Goal: Task Accomplishment & Management: Use online tool/utility

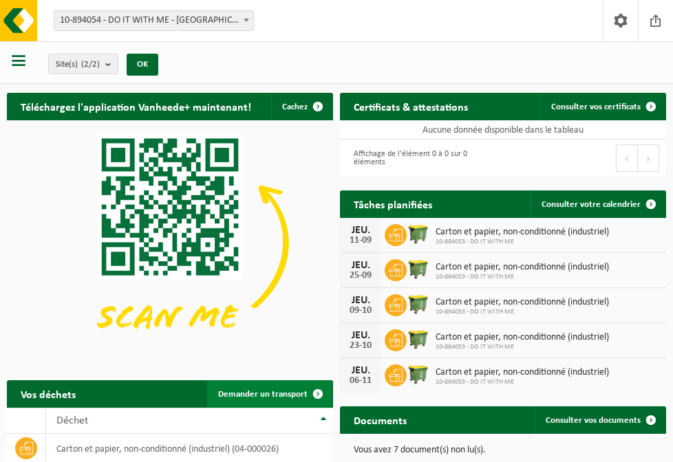
click at [252, 393] on span "Demander un transport" at bounding box center [262, 394] width 89 height 9
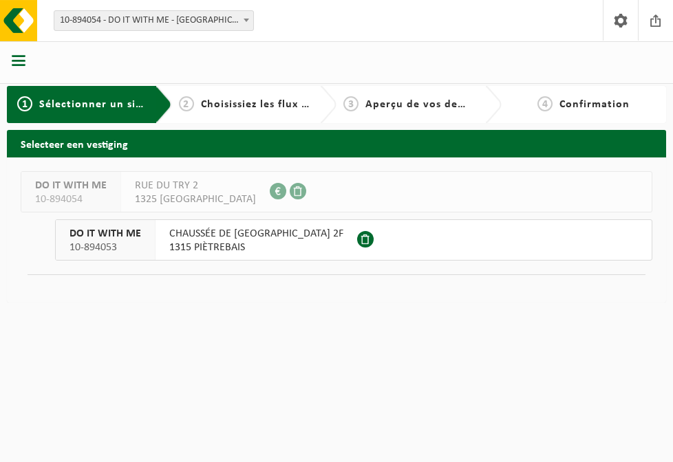
click at [232, 248] on span "1315 PIÈTREBAIS" at bounding box center [256, 248] width 174 height 14
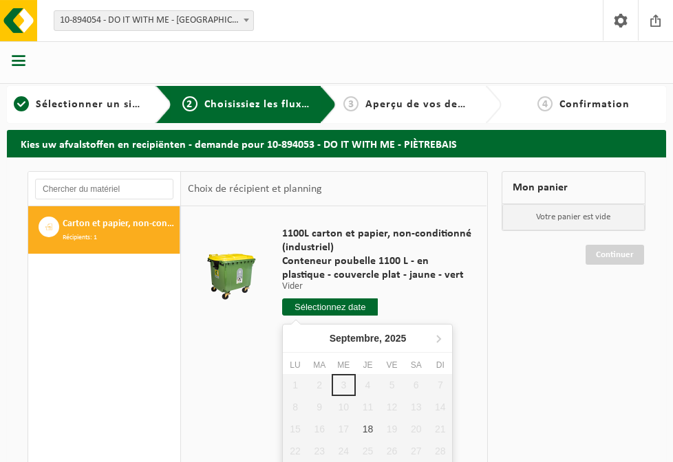
click at [321, 307] on input "text" at bounding box center [330, 306] width 96 height 17
click at [367, 432] on div "18" at bounding box center [368, 429] width 24 height 22
type input "à partir de [DATE]"
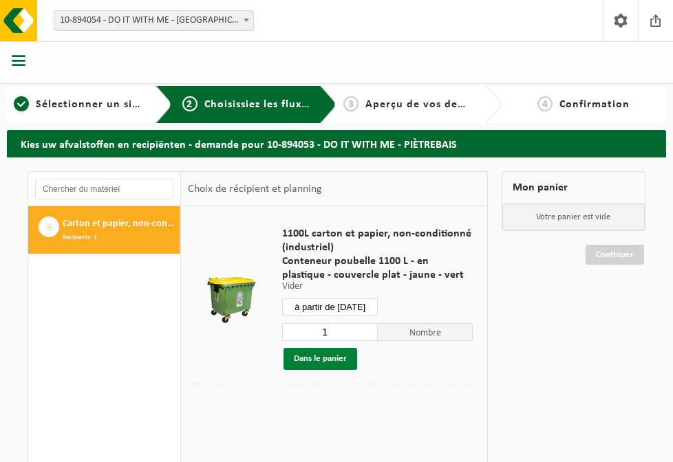
click at [330, 359] on button "Dans le panier" at bounding box center [320, 359] width 74 height 22
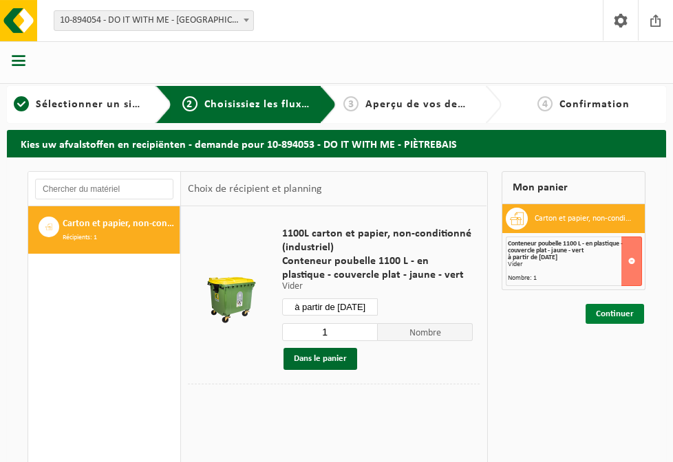
click at [611, 312] on link "Continuer" at bounding box center [614, 314] width 58 height 20
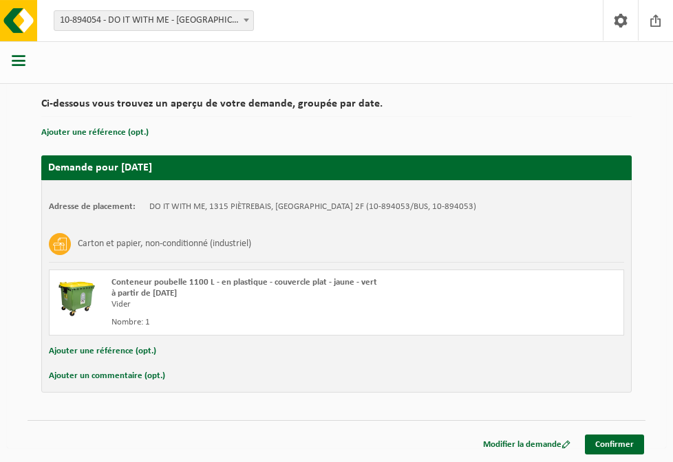
scroll to position [94, 0]
click at [631, 446] on link "Confirmer" at bounding box center [614, 445] width 59 height 20
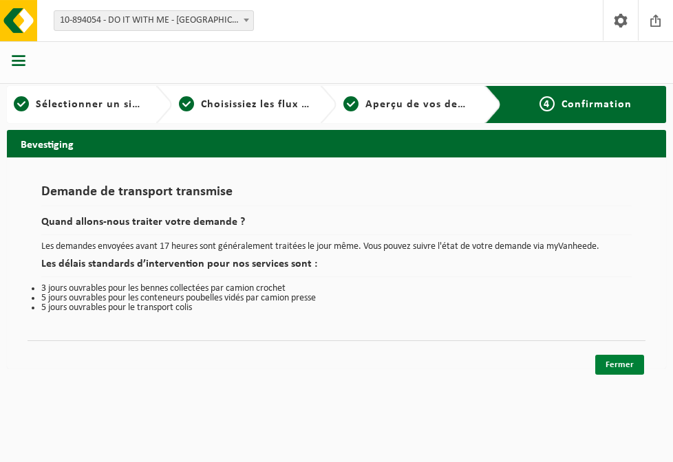
click at [626, 363] on link "Fermer" at bounding box center [619, 365] width 49 height 20
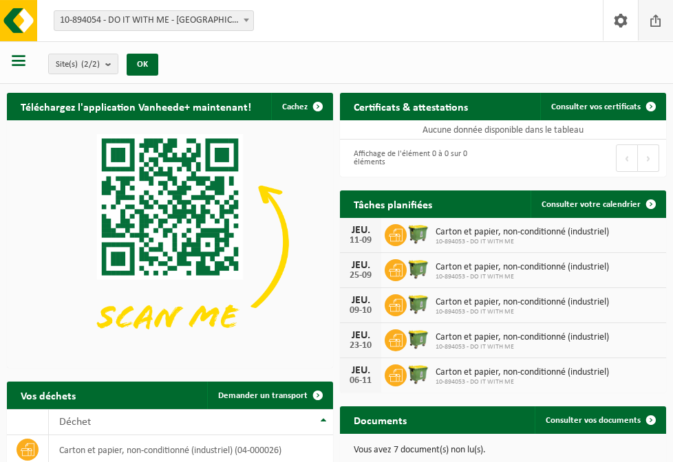
click at [652, 17] on span at bounding box center [655, 20] width 21 height 41
